Goal: Transaction & Acquisition: Purchase product/service

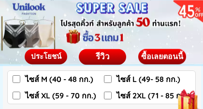
scroll to position [5947, 0]
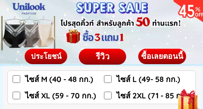
click at [48, 52] on span "ประโยชน์" at bounding box center [45, 56] width 31 height 9
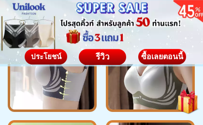
scroll to position [5567, 0]
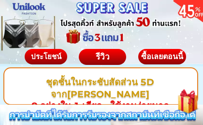
click at [107, 56] on div "รีวิว" at bounding box center [102, 57] width 47 height 13
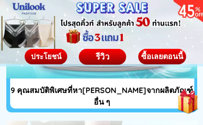
scroll to position [2958, 0]
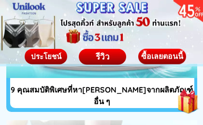
click at [163, 59] on div "ซื้อเลยตอนนี้" at bounding box center [162, 57] width 48 height 8
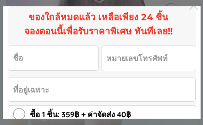
scroll to position [8, 0]
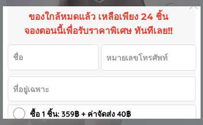
click at [40, 58] on input "Input full_name" at bounding box center [53, 57] width 90 height 25
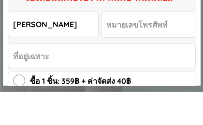
type input "ธัญญลักษณ์"
click at [141, 45] on input "Input phone_number" at bounding box center [149, 57] width 94 height 25
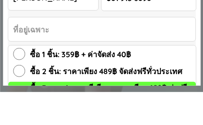
scroll to position [35, 0]
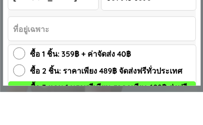
type input "081 915 6898"
click at [66, 50] on input "Input address" at bounding box center [101, 62] width 187 height 24
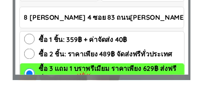
scroll to position [41, 0]
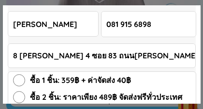
click at [164, 56] on input "8 โชคชัย 4 ซอย 83 ถนนโชคชัย 4 ลาดพร้าว" at bounding box center [101, 56] width 187 height 24
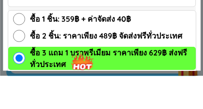
scroll to position [69, 0]
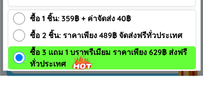
type input "8 โชคชัย 4 ซอย 83 ถนนโชคชัย 4 ลาดพร้าว กทม. 10230"
click at [20, 63] on input "ซื้อ 2 ชิ้น: ราคาเพียง 489฿ จัดส่งฟรีทั่วประเทศ" at bounding box center [19, 69] width 12 height 12
radio input "true"
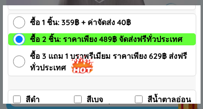
scroll to position [109, 0]
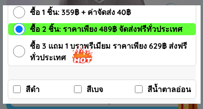
click at [19, 89] on input "สีดำ" at bounding box center [17, 90] width 8 height 8
checkbox input "true"
click at [81, 88] on input "สีเบจ" at bounding box center [78, 90] width 8 height 8
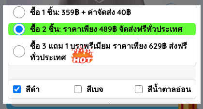
checkbox input "true"
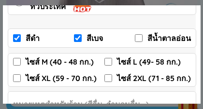
scroll to position [160, 0]
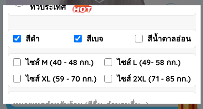
click at [19, 76] on input "ไซส์ XL (59 - 70 กก.)" at bounding box center [17, 79] width 8 height 8
checkbox input "true"
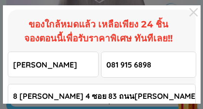
scroll to position [0, 0]
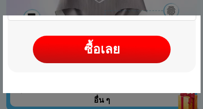
click at [99, 52] on div "ซื้อเลย" at bounding box center [102, 49] width 138 height 19
checkbox input "true"
checkbox input "false"
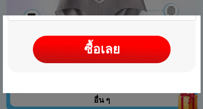
checkbox input "false"
checkbox input "true"
checkbox input "false"
radio input "true"
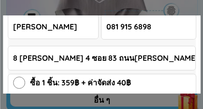
scroll to position [48, 0]
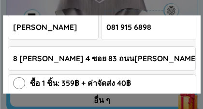
click at [177, 32] on input "081 915 6898" at bounding box center [149, 27] width 94 height 25
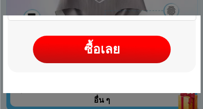
scroll to position [267, 0]
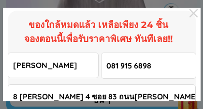
scroll to position [0, 0]
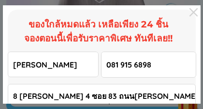
click at [191, 39] on h3 "ของใกล้หมดแล้ว เหลือเพียง 24 ชิ้น จองตอนนี้เพื่อรับราคาพิเศษ ทันทีเลย!!" at bounding box center [99, 32] width 198 height 28
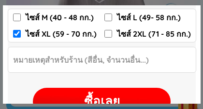
scroll to position [206, 0]
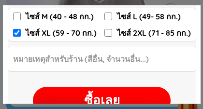
click at [182, 69] on input "Input Order notes" at bounding box center [102, 58] width 188 height 25
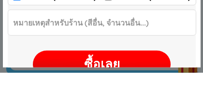
click at [162, 46] on input "Input Order notes" at bounding box center [102, 58] width 188 height 25
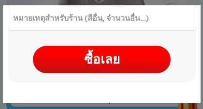
scroll to position [247, 0]
click at [145, 60] on div "ซื้อเลย" at bounding box center [102, 59] width 138 height 19
checkbox input "true"
checkbox input "false"
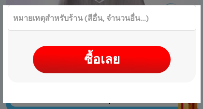
checkbox input "false"
checkbox input "true"
checkbox input "false"
radio input "true"
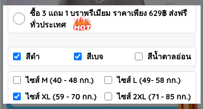
scroll to position [141, 0]
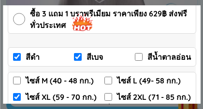
click button "submit" at bounding box center [0, 0] width 0 height 0
checkbox input "true"
checkbox input "false"
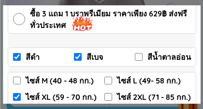
checkbox input "false"
checkbox input "true"
checkbox input "false"
radio input "true"
click button "submit" at bounding box center [0, 0] width 0 height 0
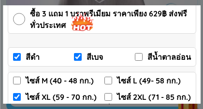
checkbox input "true"
checkbox input "false"
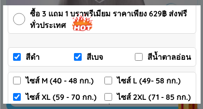
checkbox input "true"
checkbox input "false"
radio input "true"
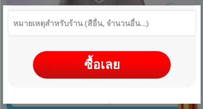
scroll to position [242, 0]
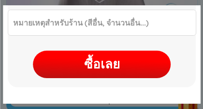
click at [159, 24] on input "Input Order notes" at bounding box center [102, 22] width 188 height 25
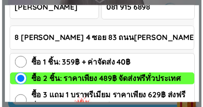
scroll to position [57, 0]
